Goal: Information Seeking & Learning: Learn about a topic

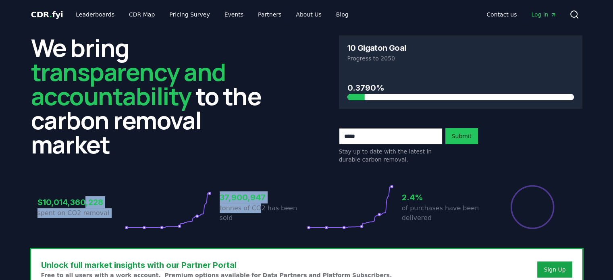
drag, startPoint x: 86, startPoint y: 198, endPoint x: 259, endPoint y: 213, distance: 173.3
click at [259, 213] on div "$10,014,360,228 spent on CO2 removal 37,900,947 tonnes of CO2 has been sold 2.4…" at bounding box center [307, 207] width 539 height 45
click at [259, 213] on p "tonnes of CO2 has been sold" at bounding box center [263, 213] width 87 height 19
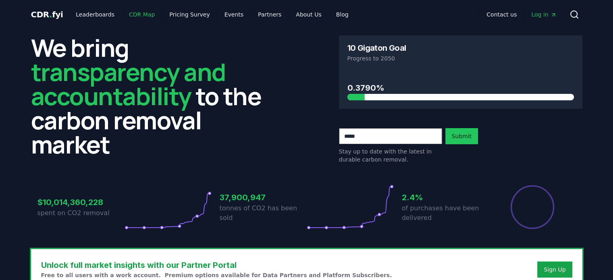
click at [136, 16] on link "CDR Map" at bounding box center [142, 14] width 39 height 15
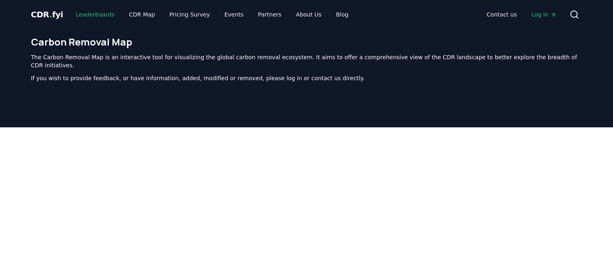
click at [91, 18] on link "Leaderboards" at bounding box center [95, 14] width 52 height 15
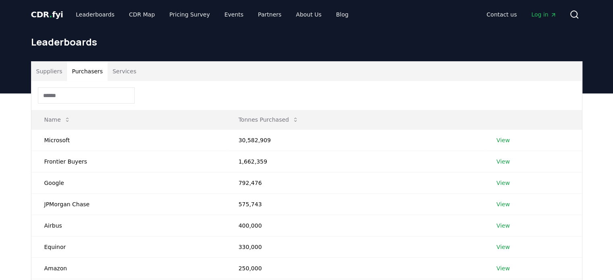
click at [87, 77] on button "Purchasers" at bounding box center [87, 71] width 41 height 19
click at [39, 79] on button "Suppliers" at bounding box center [49, 71] width 36 height 19
click at [79, 75] on button "Purchasers" at bounding box center [87, 71] width 41 height 19
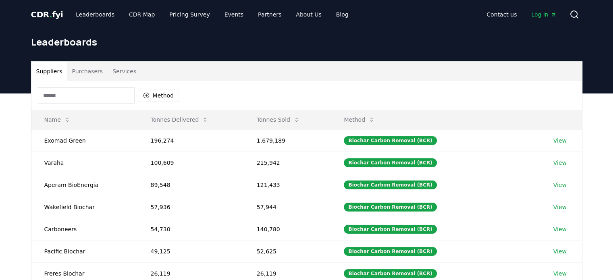
click at [56, 70] on button "Suppliers" at bounding box center [49, 71] width 36 height 19
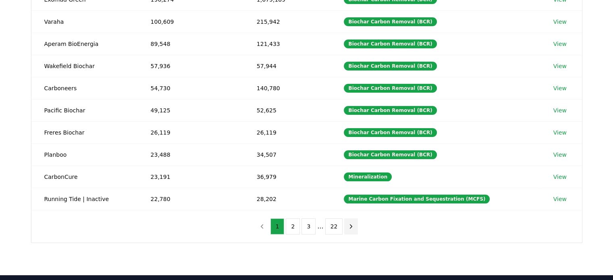
scroll to position [184, 0]
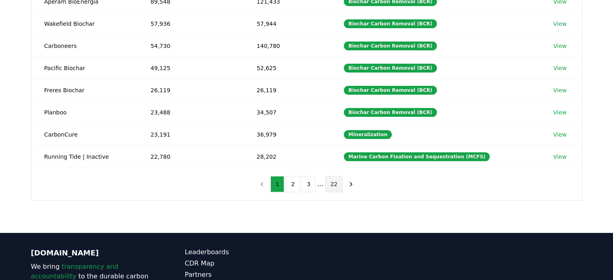
click at [331, 186] on button "22" at bounding box center [335, 184] width 18 height 16
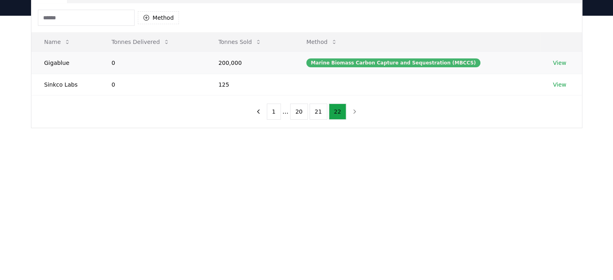
scroll to position [0, 0]
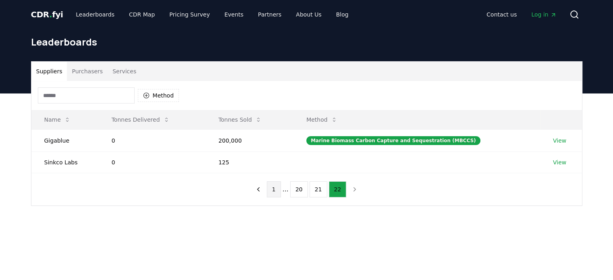
click at [276, 192] on button "1" at bounding box center [274, 190] width 14 height 16
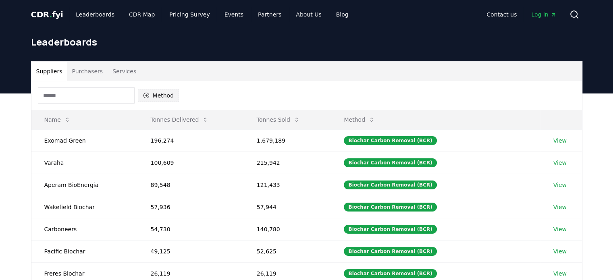
click at [154, 92] on button "Method" at bounding box center [159, 95] width 42 height 13
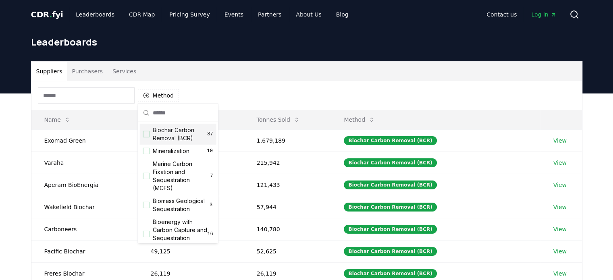
click at [124, 77] on button "Services" at bounding box center [124, 71] width 33 height 19
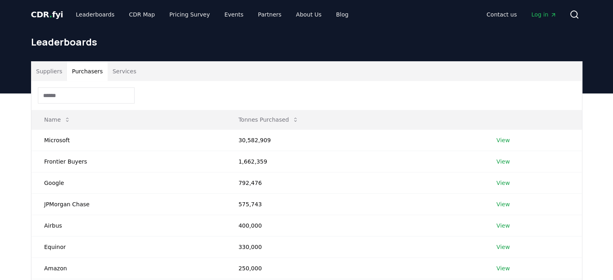
click at [89, 75] on button "Purchasers" at bounding box center [87, 71] width 41 height 19
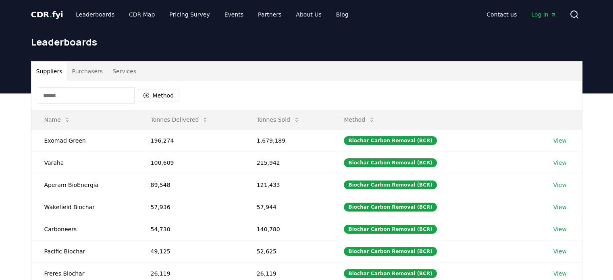
click at [47, 77] on button "Suppliers" at bounding box center [49, 71] width 36 height 19
click at [84, 17] on link "Leaderboards" at bounding box center [95, 14] width 52 height 15
click at [129, 4] on div "CDR . fyi Leaderboards CDR Map Pricing Survey Events Partners About Us Blog Con…" at bounding box center [307, 14] width 552 height 29
click at [181, 10] on link "Pricing Survey" at bounding box center [189, 14] width 53 height 15
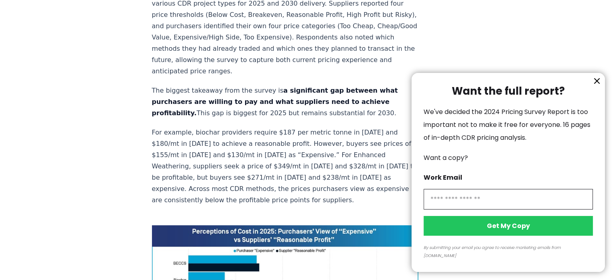
scroll to position [323, 0]
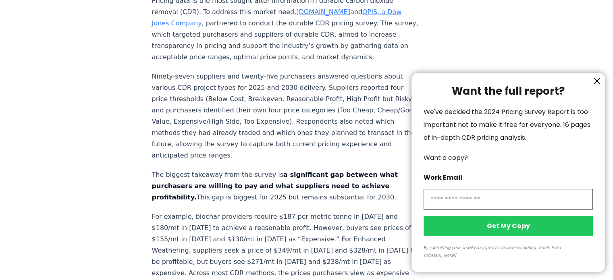
drag, startPoint x: 225, startPoint y: 148, endPoint x: 255, endPoint y: 232, distance: 88.8
click at [255, 232] on div at bounding box center [306, 140] width 613 height 280
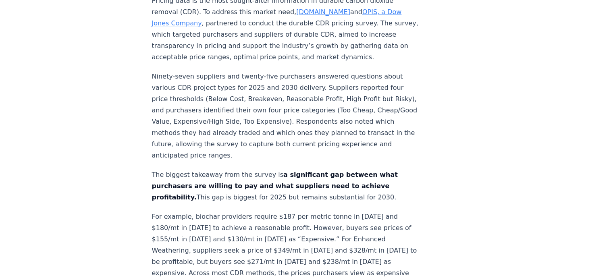
drag, startPoint x: 255, startPoint y: 232, endPoint x: 239, endPoint y: 157, distance: 76.7
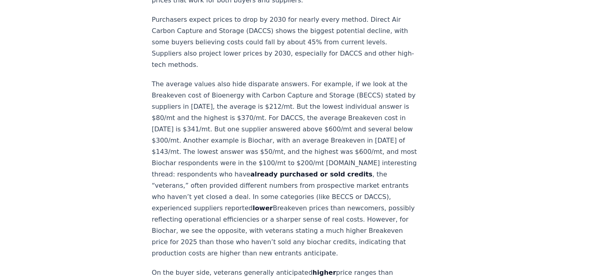
scroll to position [605, 0]
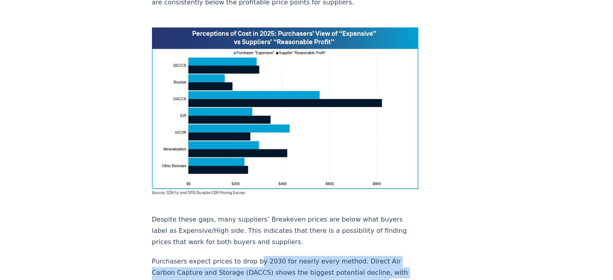
drag, startPoint x: 254, startPoint y: 213, endPoint x: 292, endPoint y: 248, distance: 51.4
click at [292, 256] on p "Purchasers expect prices to drop by 2030 for nearly every method. Direct Air Ca…" at bounding box center [285, 284] width 267 height 56
drag, startPoint x: 292, startPoint y: 248, endPoint x: 216, endPoint y: 216, distance: 82.6
click at [217, 256] on p "Purchasers expect prices to drop by 2030 for nearly every method. Direct Air Ca…" at bounding box center [285, 284] width 267 height 56
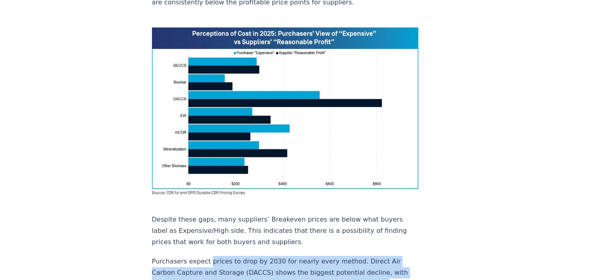
click at [216, 256] on p "Purchasers expect prices to drop by 2030 for nearly every method. Direct Air Ca…" at bounding box center [285, 284] width 267 height 56
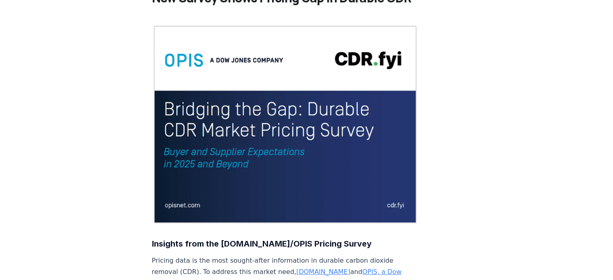
scroll to position [0, 0]
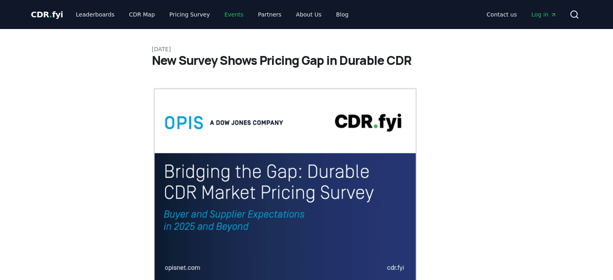
click at [225, 15] on link "Events" at bounding box center [234, 14] width 32 height 15
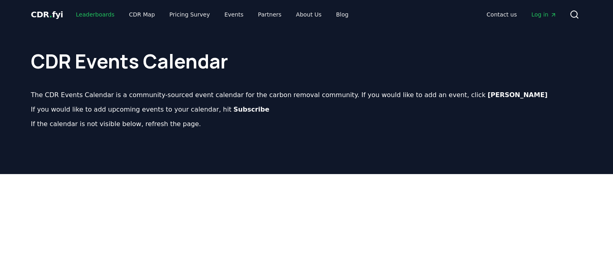
click at [88, 15] on link "Leaderboards" at bounding box center [95, 14] width 52 height 15
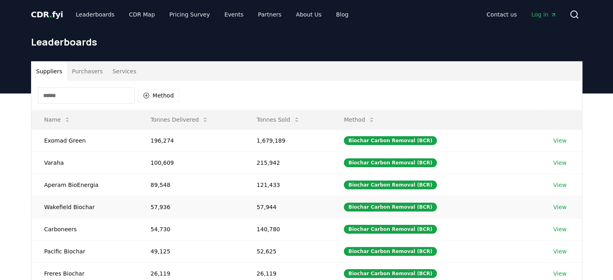
click at [204, 198] on td "57,936" at bounding box center [191, 207] width 106 height 22
click at [290, 122] on button "Tonnes Sold" at bounding box center [278, 120] width 56 height 16
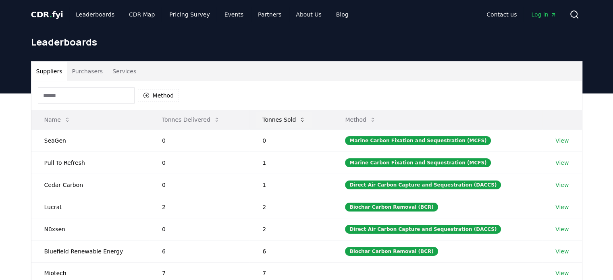
click at [295, 119] on button "Tonnes Sold" at bounding box center [284, 120] width 56 height 16
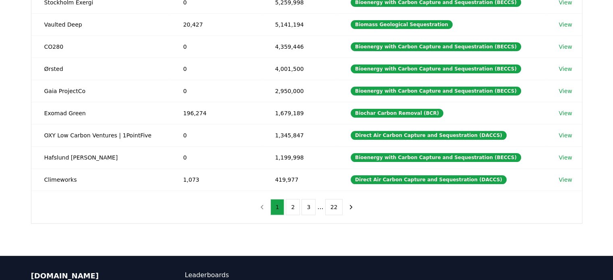
scroll to position [161, 0]
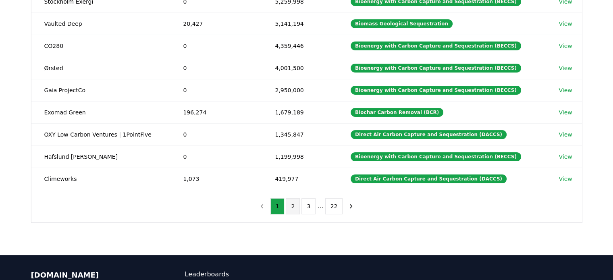
click at [295, 205] on button "2" at bounding box center [293, 206] width 14 height 16
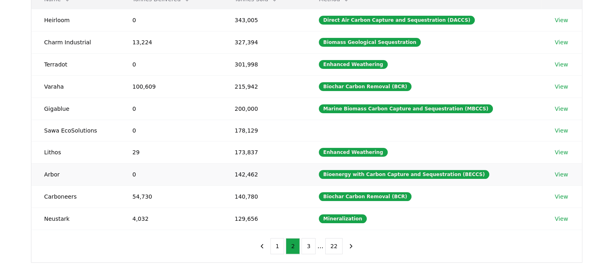
scroll to position [121, 0]
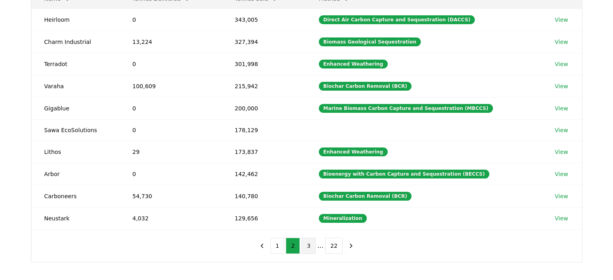
click at [312, 244] on button "3" at bounding box center [309, 246] width 14 height 16
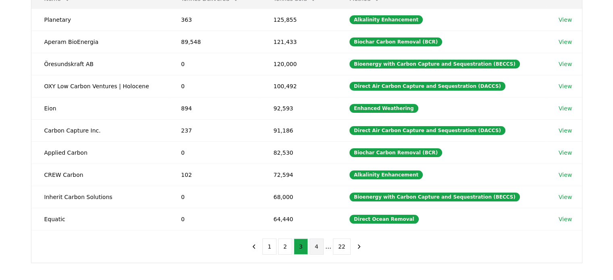
click at [316, 245] on button "4" at bounding box center [317, 247] width 14 height 16
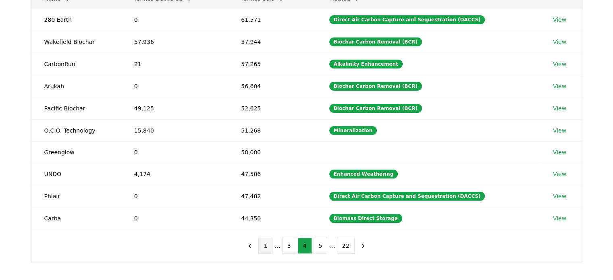
click at [269, 246] on button "1" at bounding box center [266, 246] width 14 height 16
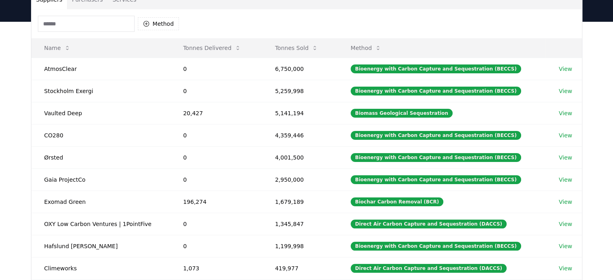
scroll to position [0, 0]
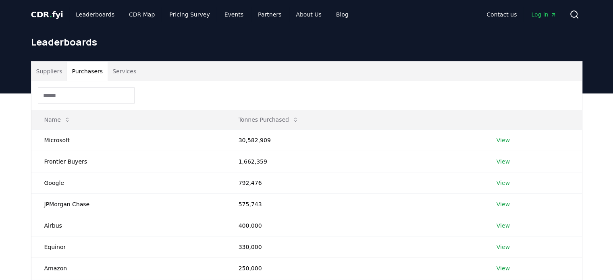
click at [90, 75] on button "Purchasers" at bounding box center [87, 71] width 41 height 19
click at [292, 121] on icon at bounding box center [295, 120] width 6 height 6
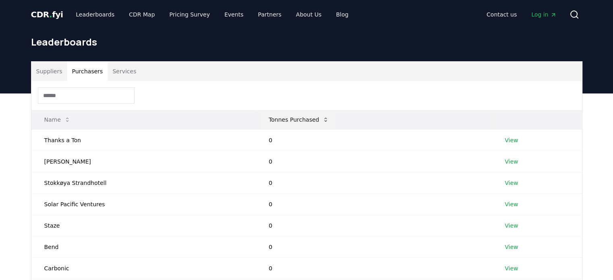
click at [300, 115] on button "Tonnes Purchased" at bounding box center [299, 120] width 73 height 16
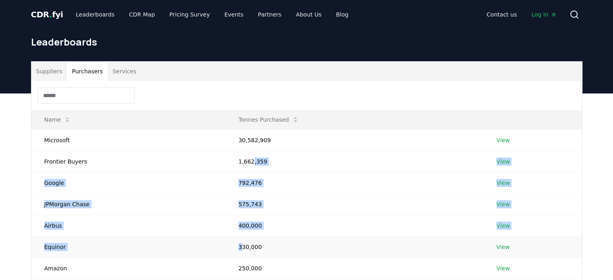
drag, startPoint x: 250, startPoint y: 160, endPoint x: 240, endPoint y: 245, distance: 85.7
click at [240, 245] on tbody "Microsoft 30,582,909 View Frontier Buyers 1,662,359 View Google 792,476 View JP…" at bounding box center [306, 236] width 551 height 214
click at [240, 245] on td "330,000" at bounding box center [355, 246] width 258 height 21
drag, startPoint x: 252, startPoint y: 243, endPoint x: 261, endPoint y: 138, distance: 105.3
click at [261, 138] on tbody "Microsoft 30,582,909 View Frontier Buyers 1,662,359 View Google 792,476 View JP…" at bounding box center [306, 236] width 551 height 214
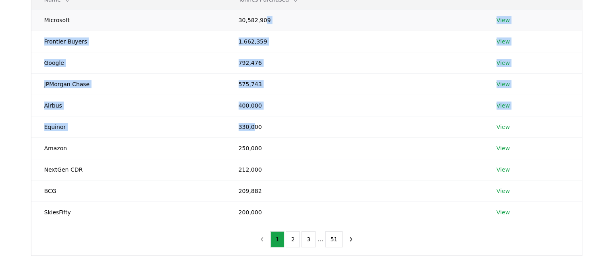
scroll to position [121, 0]
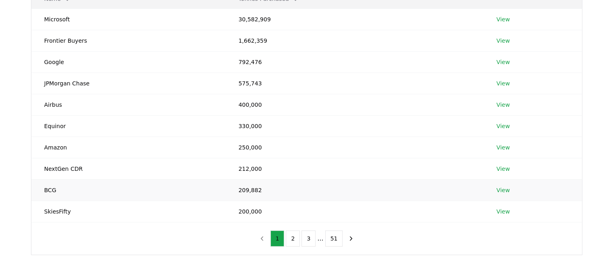
click at [286, 197] on td "209,882" at bounding box center [355, 189] width 258 height 21
click at [292, 243] on button "2" at bounding box center [293, 239] width 14 height 16
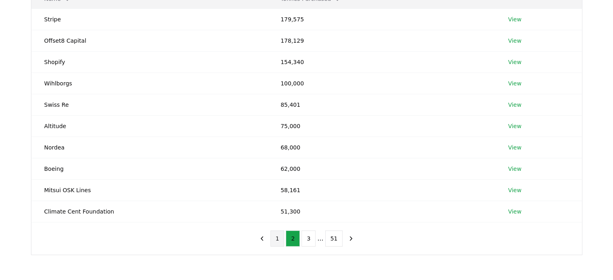
click at [281, 241] on button "1" at bounding box center [278, 239] width 14 height 16
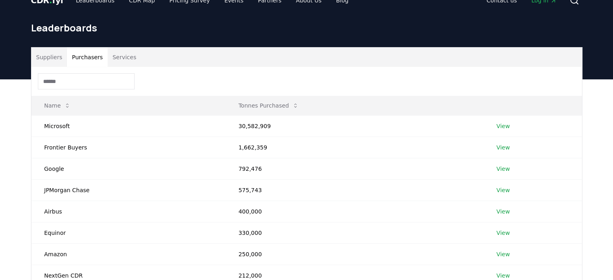
scroll to position [0, 0]
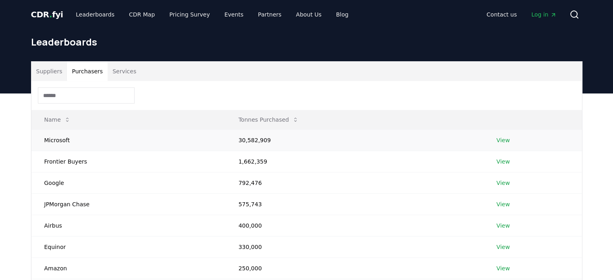
click at [505, 138] on link "View" at bounding box center [503, 140] width 13 height 8
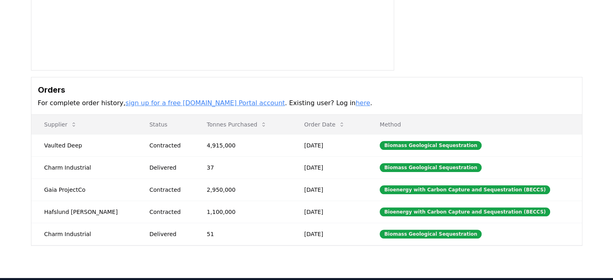
scroll to position [161, 0]
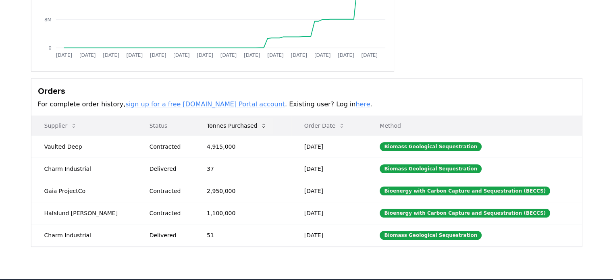
click at [261, 127] on icon at bounding box center [264, 126] width 6 height 6
click at [261, 126] on icon at bounding box center [264, 126] width 6 height 6
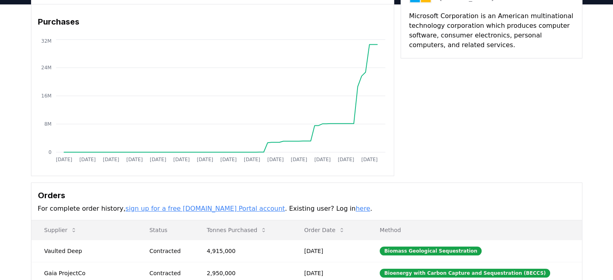
scroll to position [0, 0]
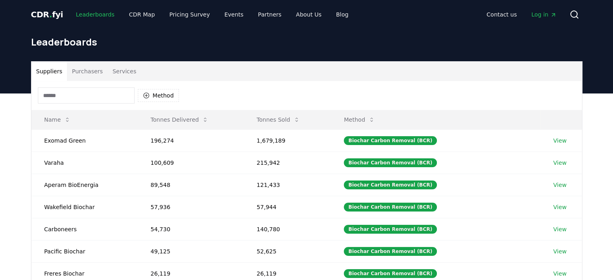
click at [89, 13] on link "Leaderboards" at bounding box center [95, 14] width 52 height 15
click at [47, 70] on button "Suppliers" at bounding box center [49, 71] width 36 height 19
click at [97, 17] on link "Leaderboards" at bounding box center [95, 14] width 52 height 15
click at [44, 14] on span "CDR . fyi" at bounding box center [47, 15] width 32 height 10
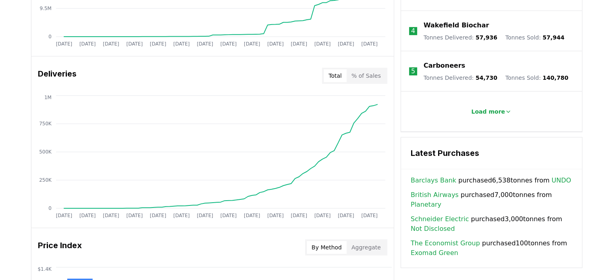
scroll to position [202, 0]
